Goal: Transaction & Acquisition: Purchase product/service

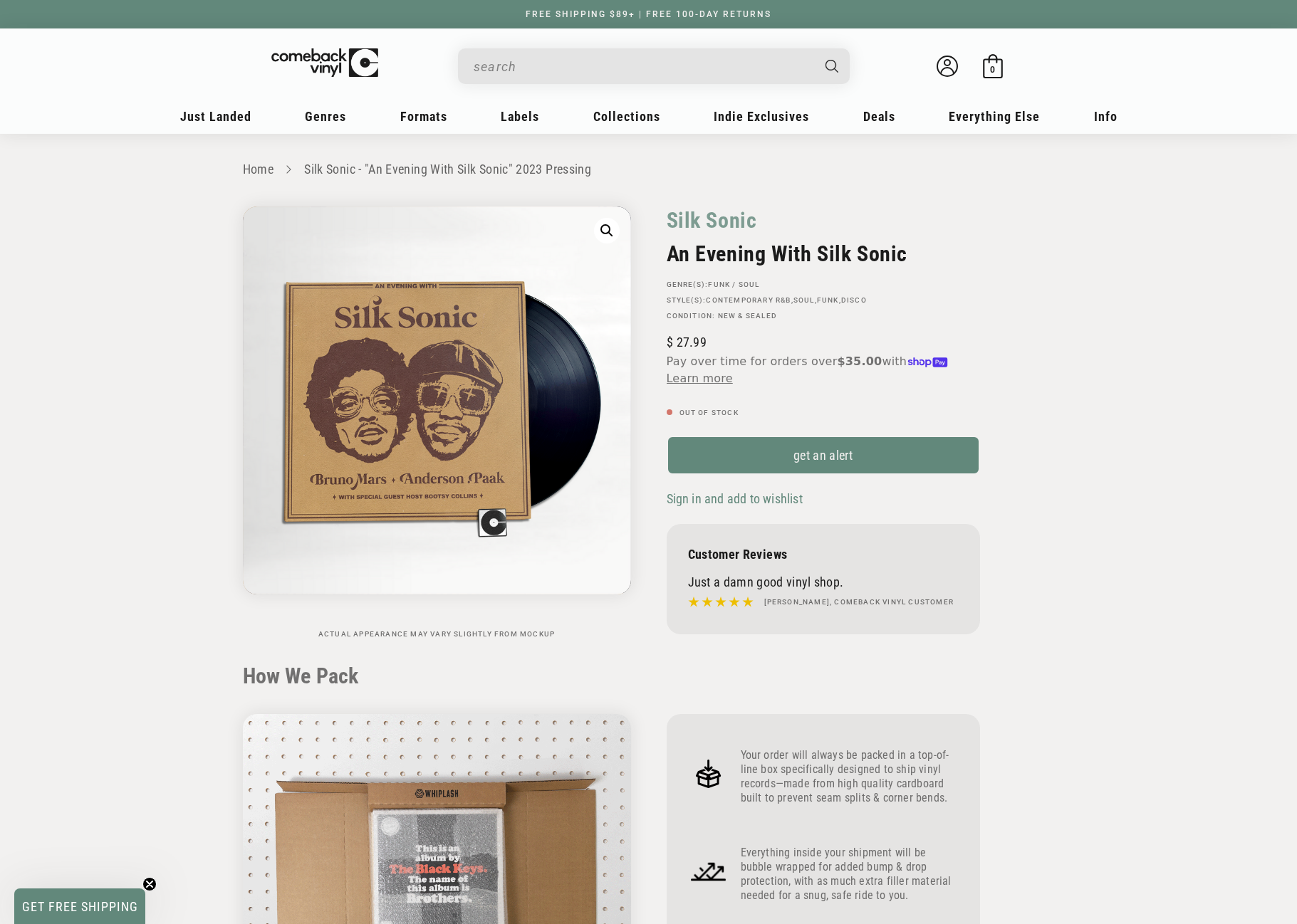
scroll to position [712, 0]
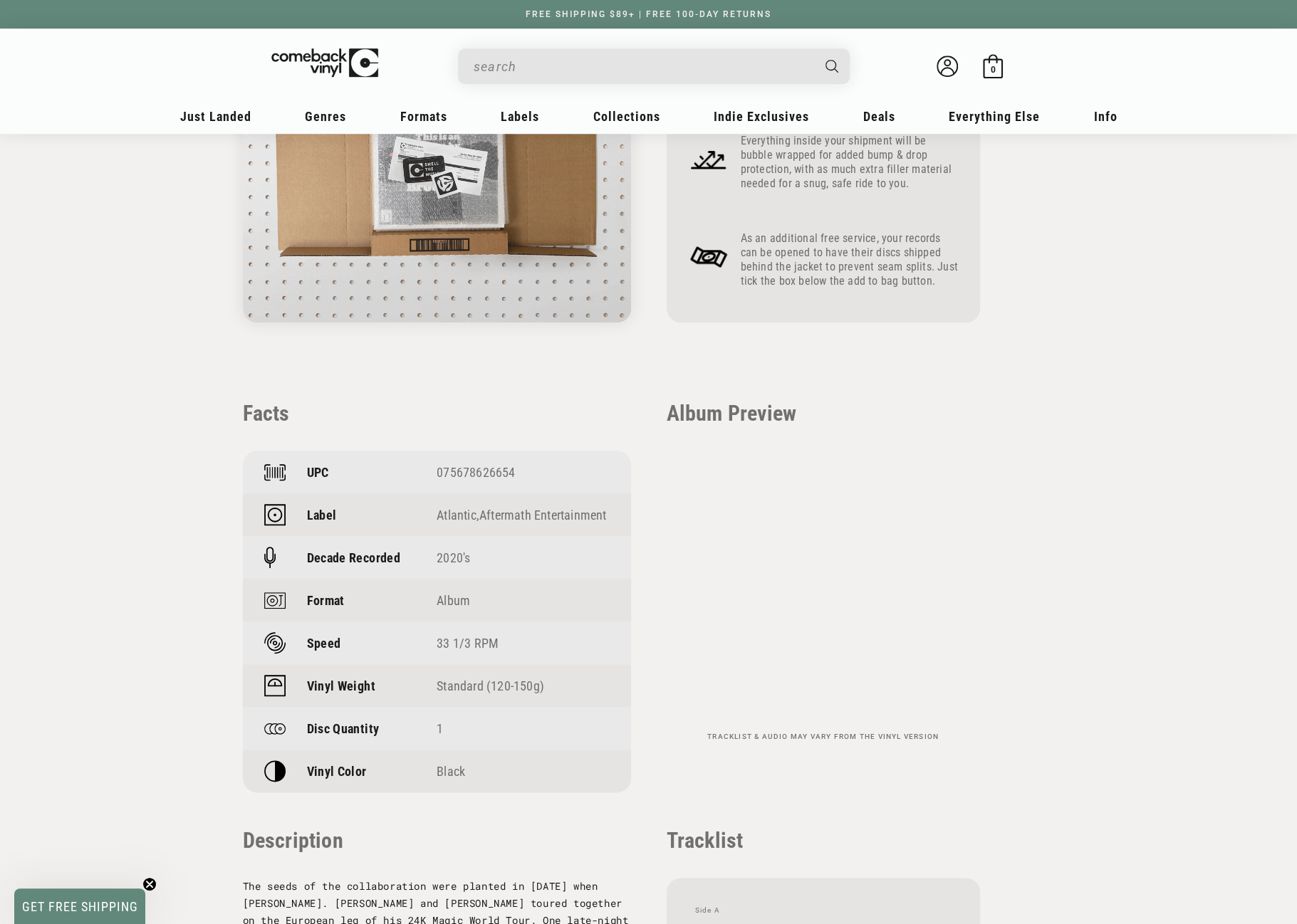
click at [599, 69] on input "When autocomplete results are available use up and down arrows to review and en…" at bounding box center [643, 66] width 338 height 29
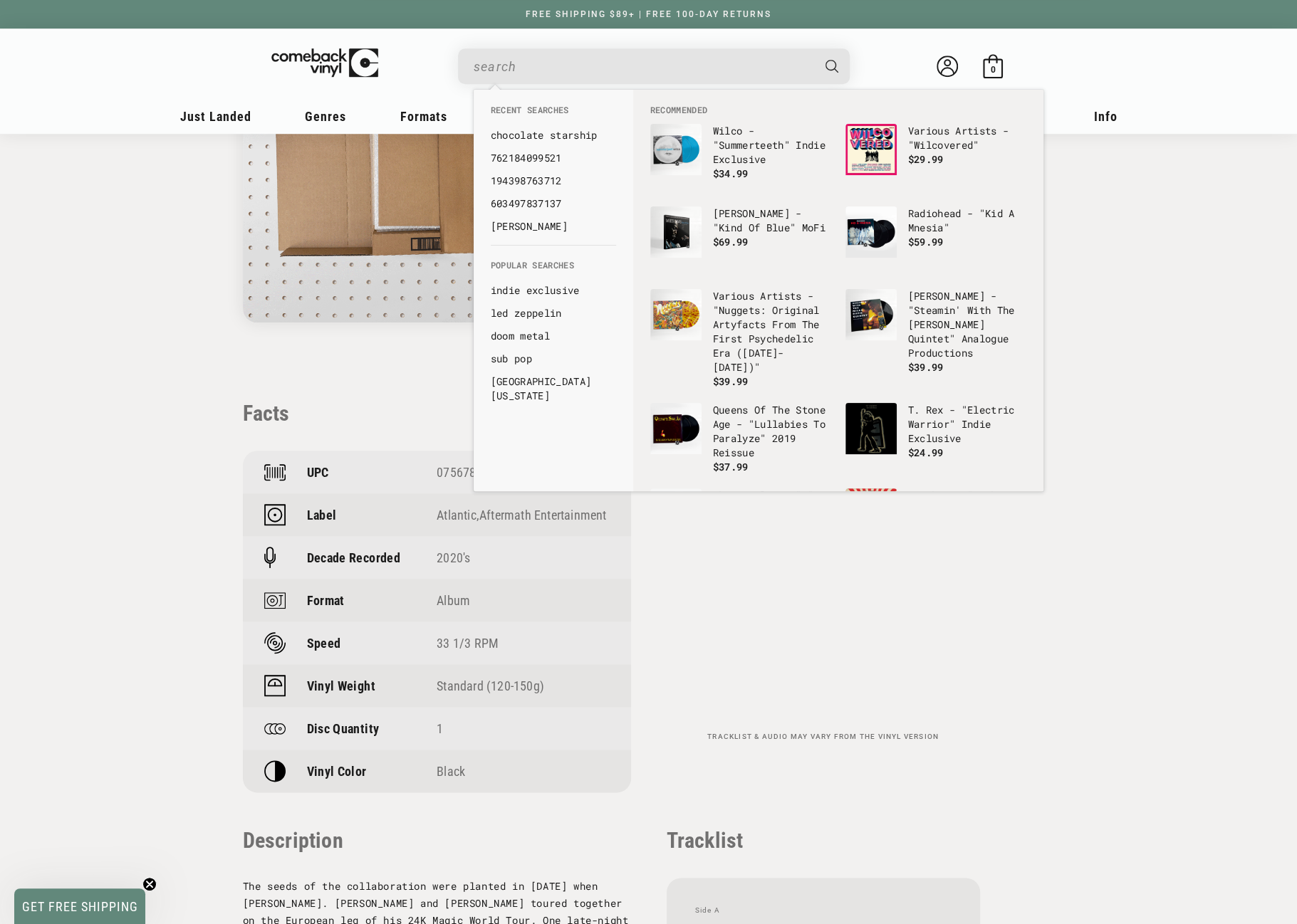
paste input "602465582208"
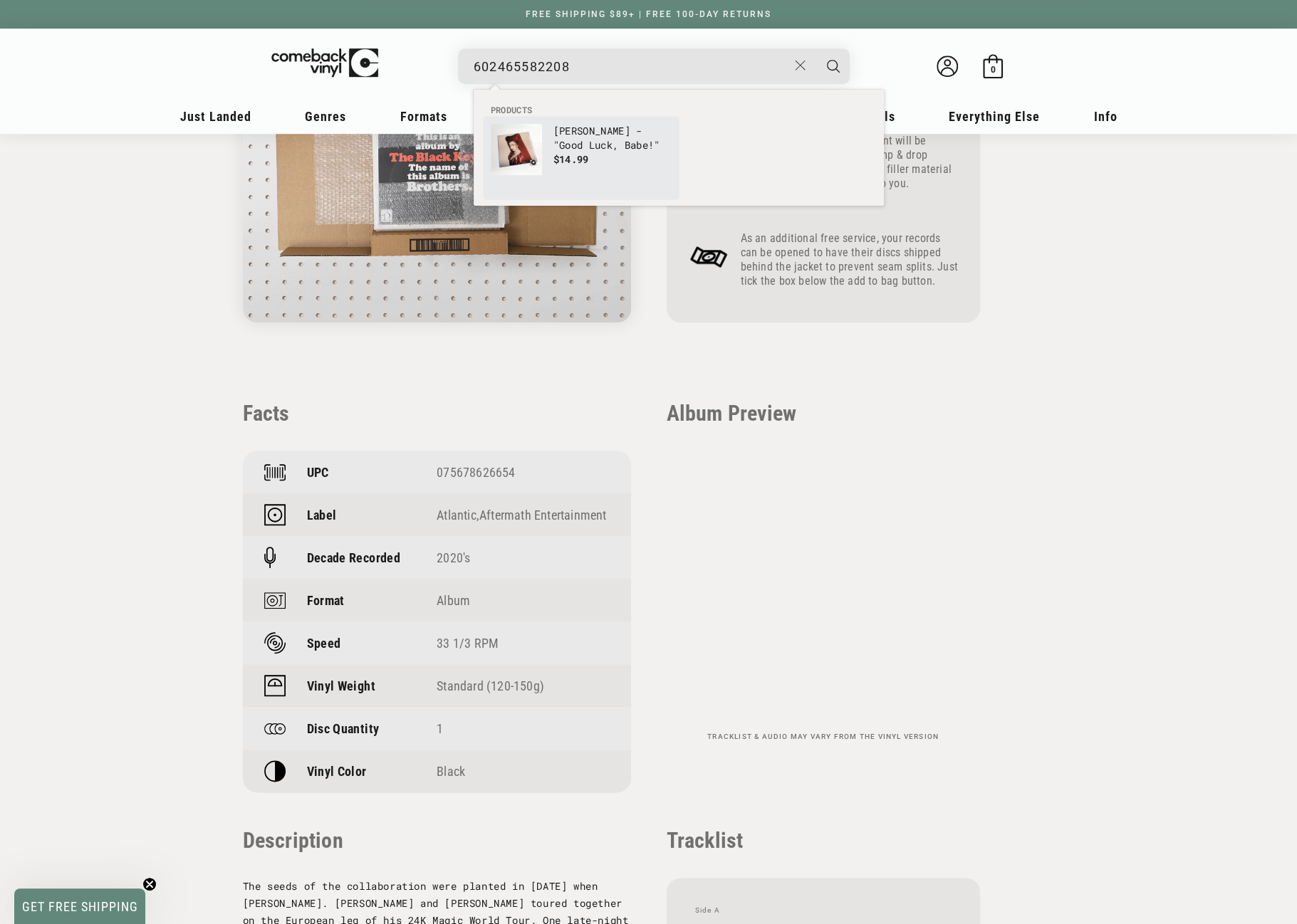
type input "602465582208"
click at [553, 156] on span "$14.99" at bounding box center [571, 158] width 36 height 14
